Goal: Obtain resource: Download file/media

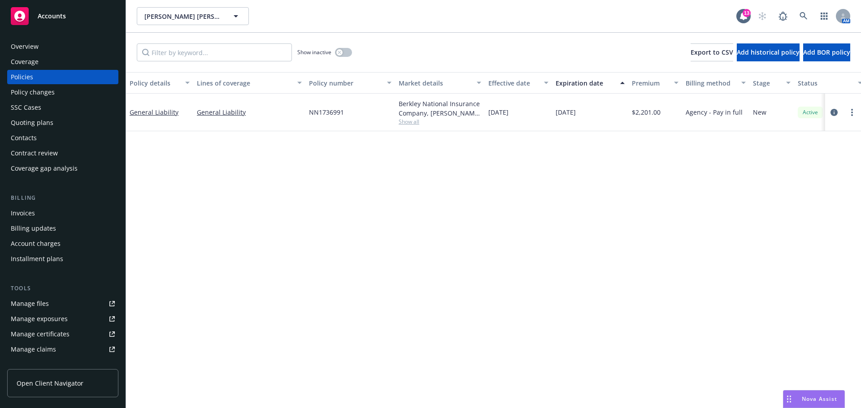
scroll to position [75, 0]
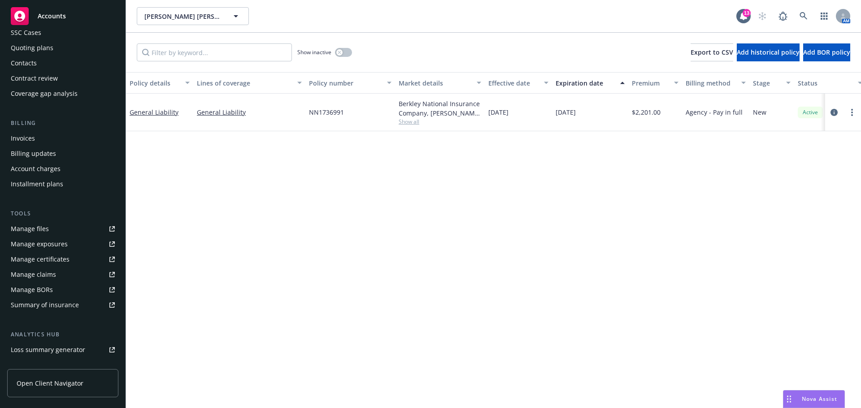
click at [38, 18] on div "Accounts" at bounding box center [63, 16] width 104 height 18
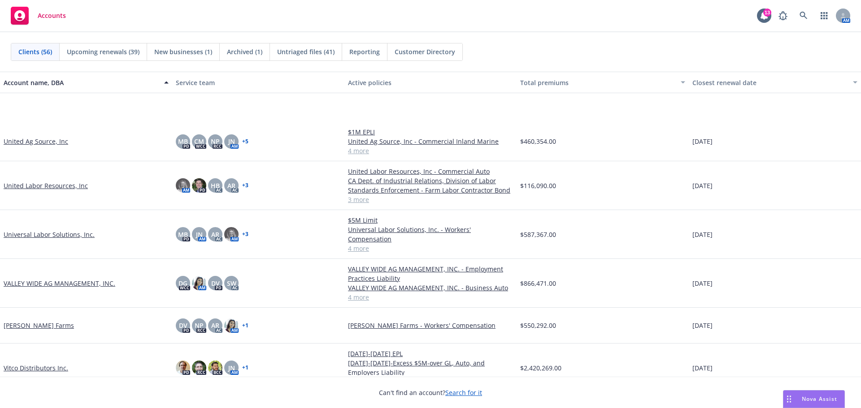
scroll to position [1796, 0]
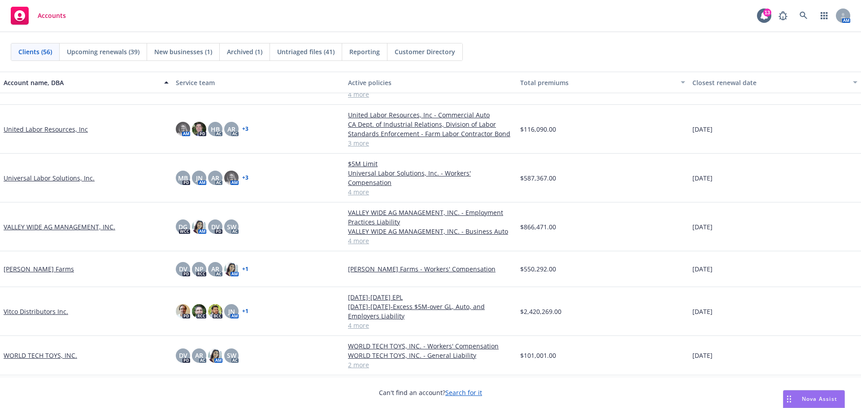
click at [57, 353] on link "WORLD TECH TOYS, INC." at bounding box center [41, 355] width 74 height 9
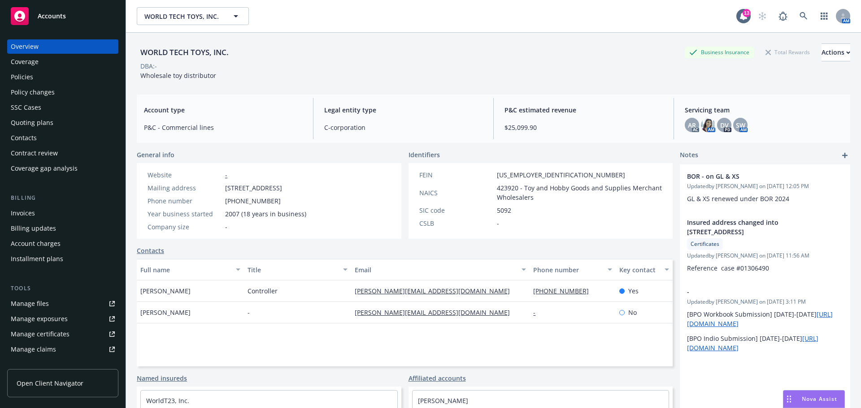
click at [56, 311] on link "Manage files" at bounding box center [62, 304] width 111 height 14
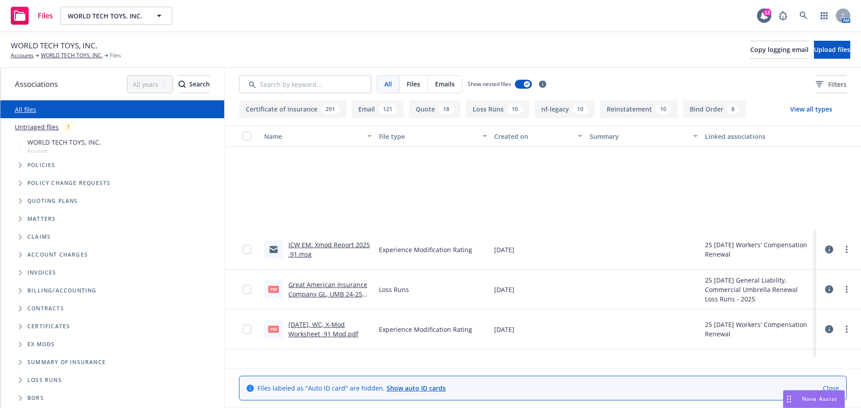
scroll to position [224, 0]
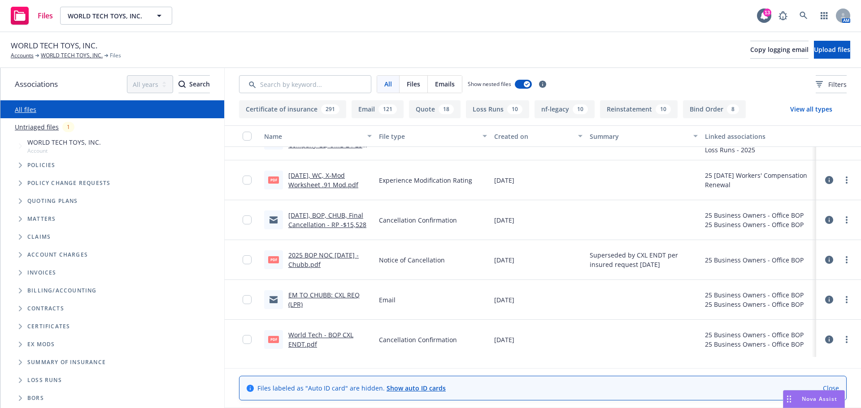
click at [318, 269] on div "2025 BOP NOC 08-04-25 - Chubb.pdf" at bounding box center [329, 260] width 83 height 19
click at [317, 269] on link "2025 BOP NOC 08-04-25 - Chubb.pdf" at bounding box center [323, 260] width 70 height 18
click at [312, 229] on link "07.09.2025, BOP, CHUB, Final Cancellation - RP -$15,528" at bounding box center [327, 220] width 78 height 18
